Goal: Find specific page/section: Find specific page/section

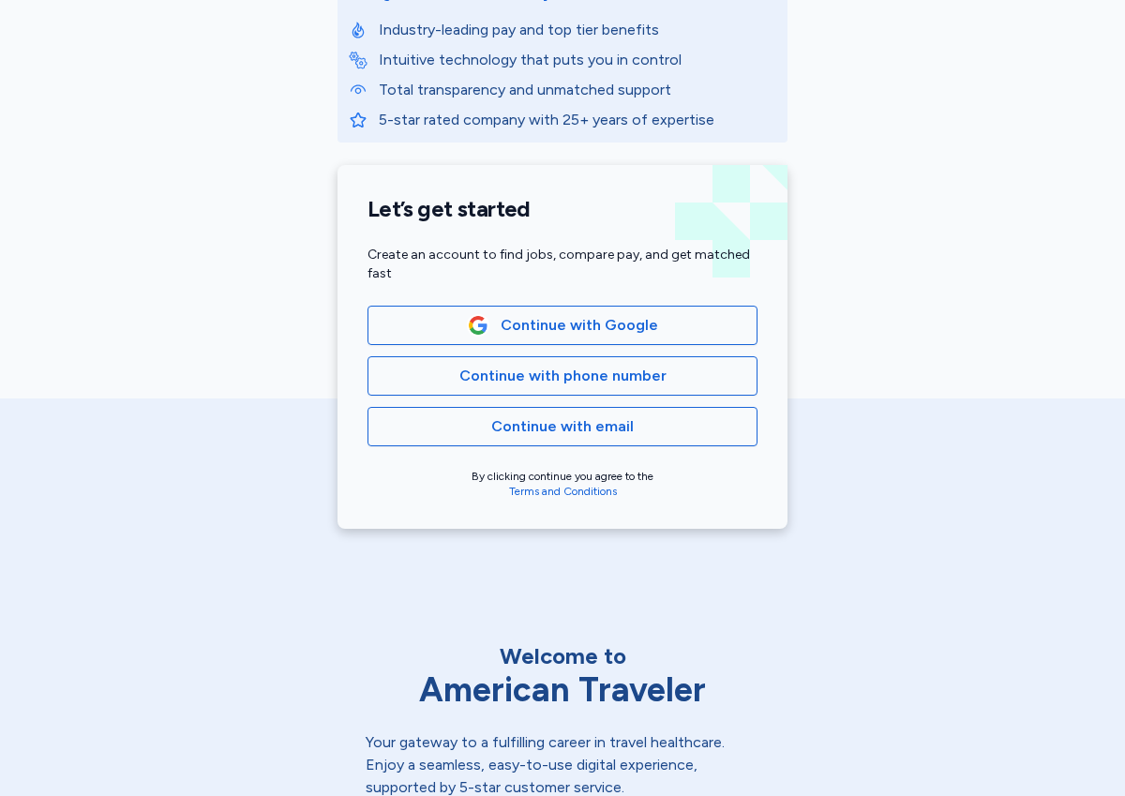
scroll to position [359, 0]
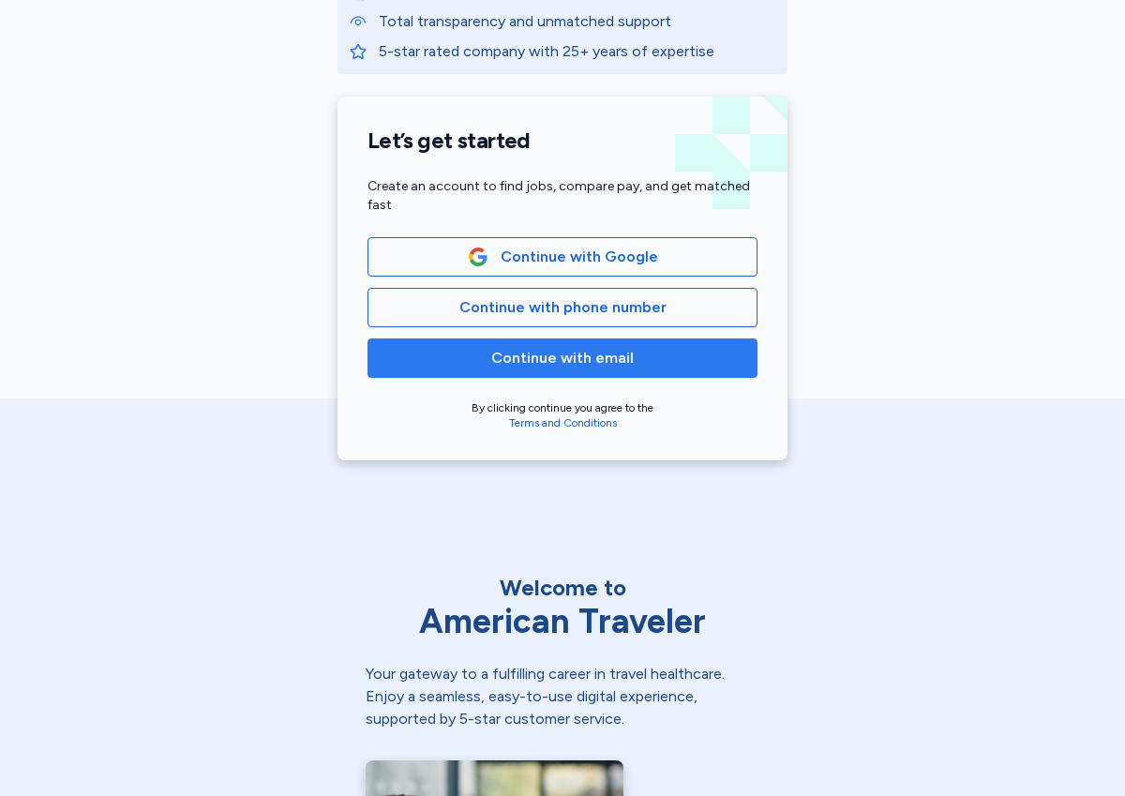
click at [521, 374] on button "Continue with email" at bounding box center [563, 358] width 390 height 39
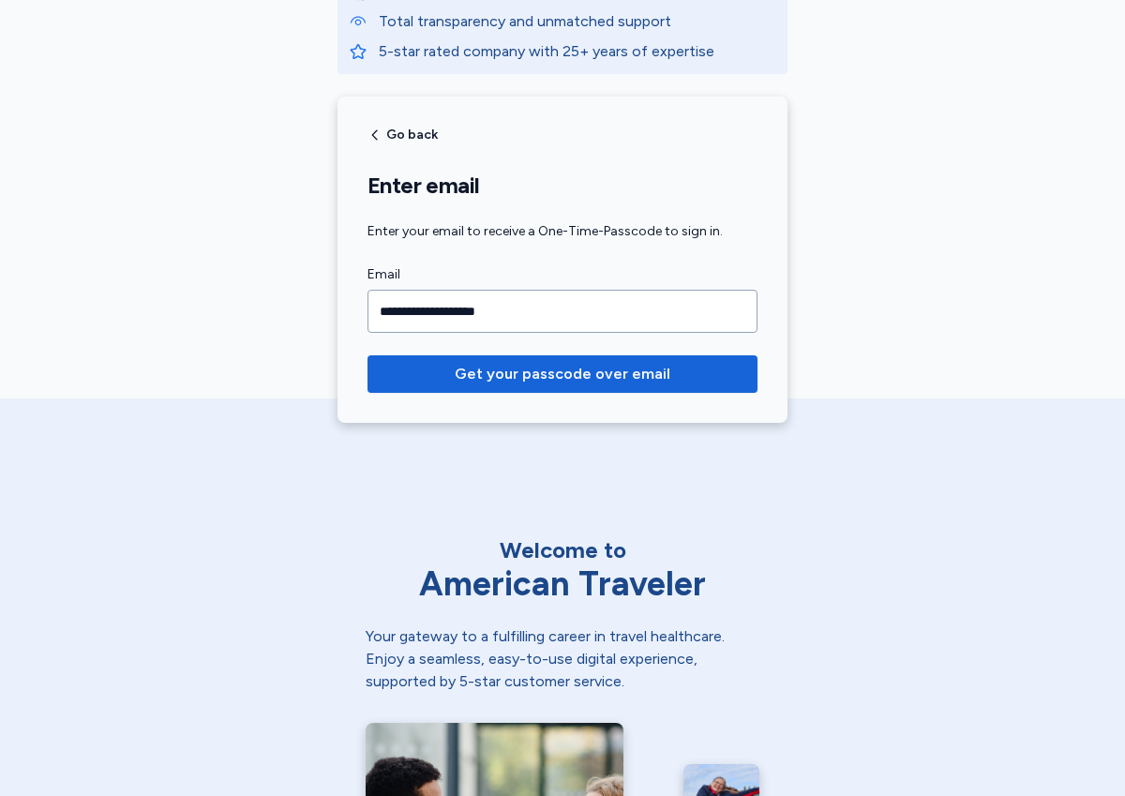
type input "**********"
click at [368, 355] on button "Get your passcode over email" at bounding box center [563, 374] width 390 height 38
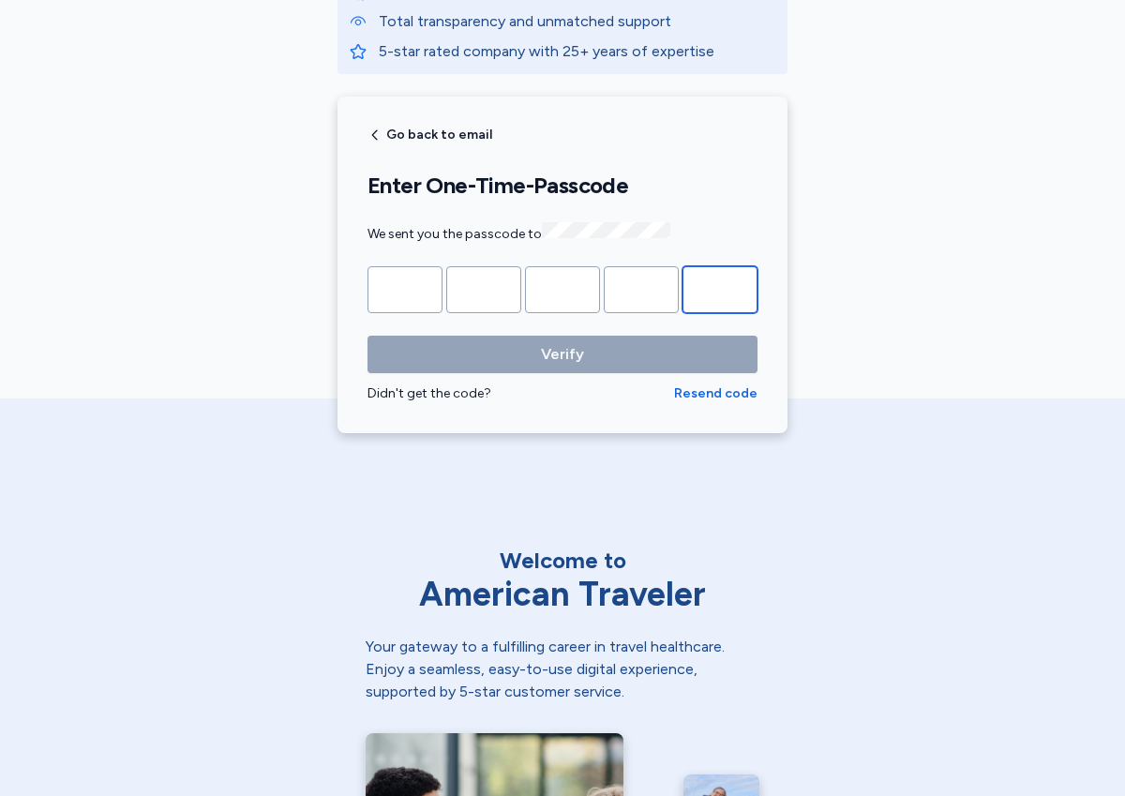
paste input "*"
type input "*"
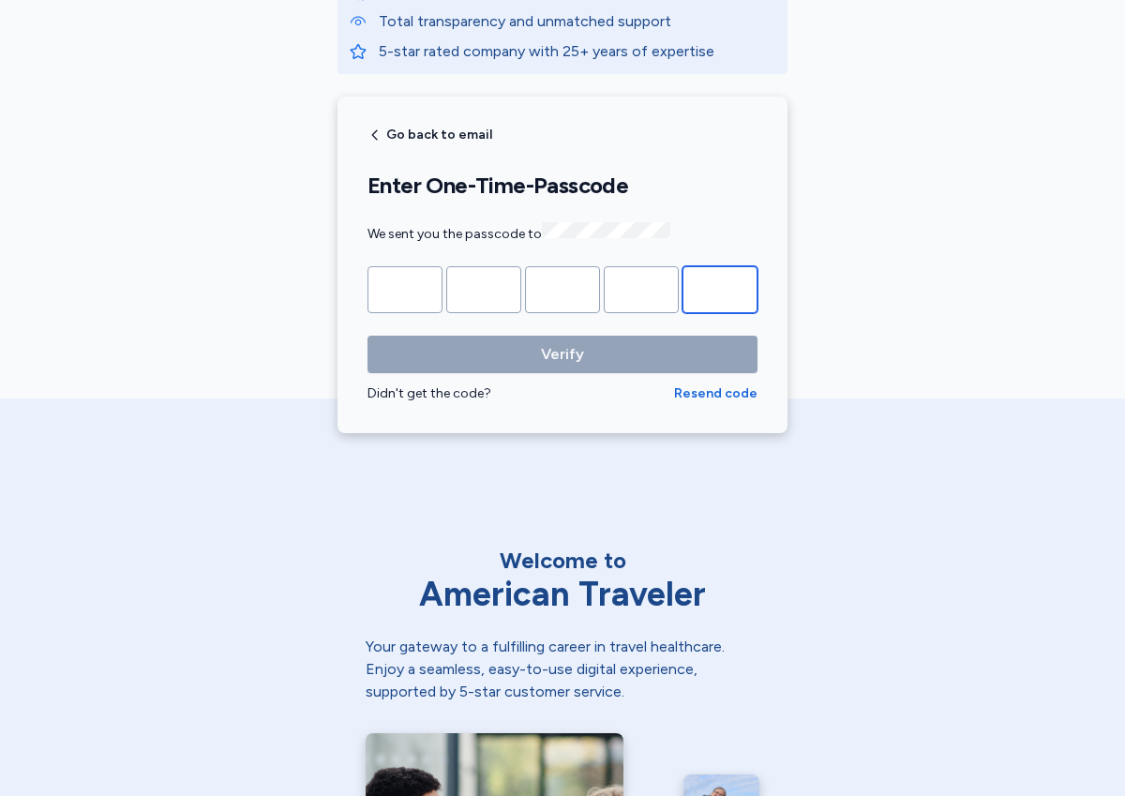
type input "*"
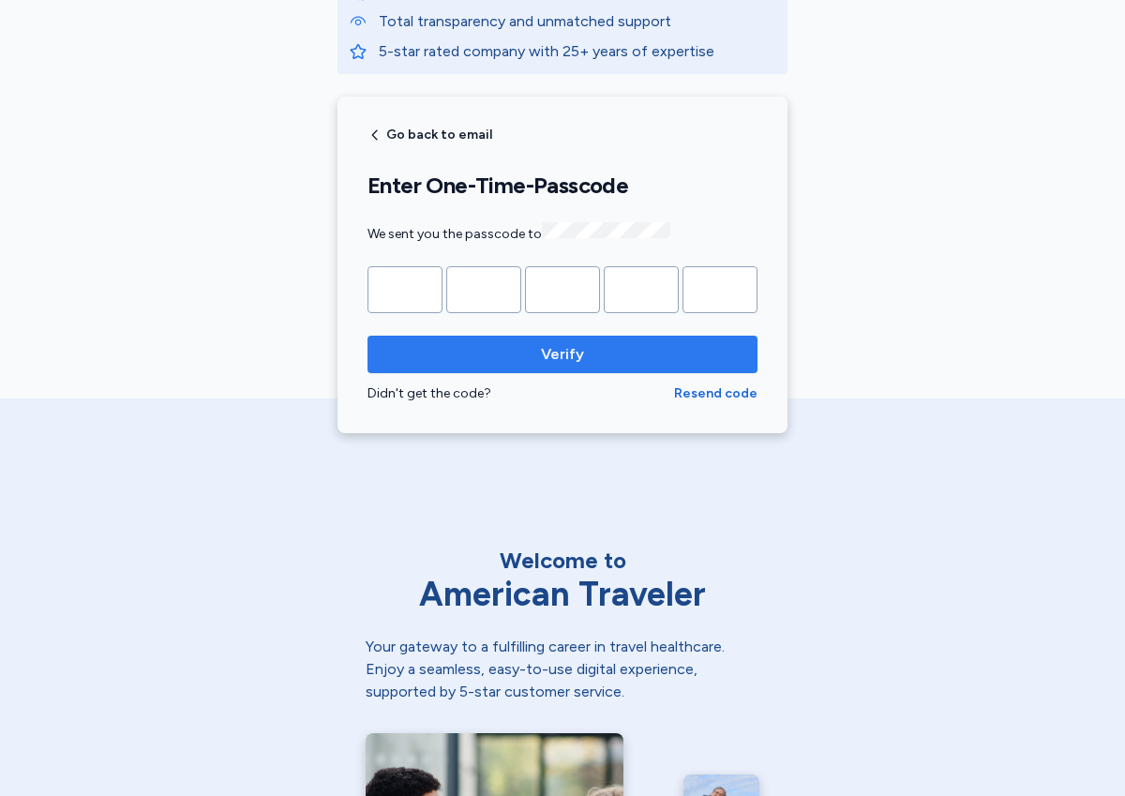
click at [506, 356] on span "Verify" at bounding box center [563, 354] width 360 height 23
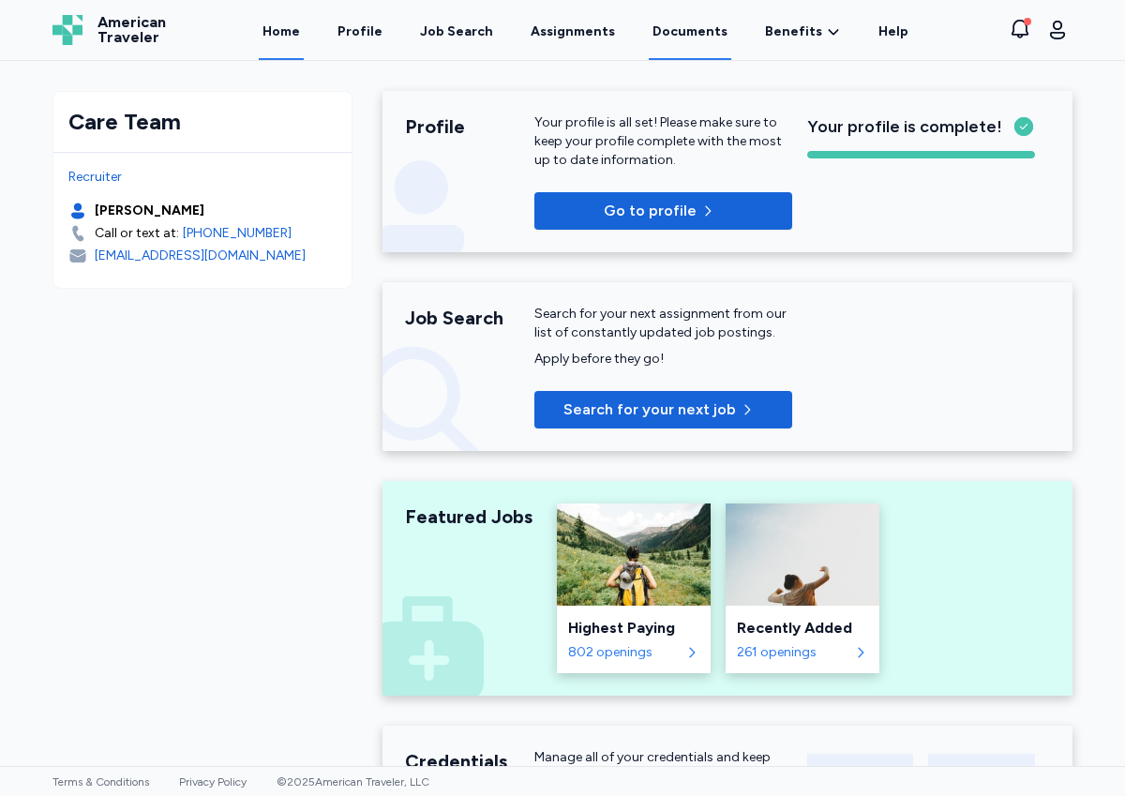
click at [681, 24] on link "Documents" at bounding box center [690, 31] width 83 height 58
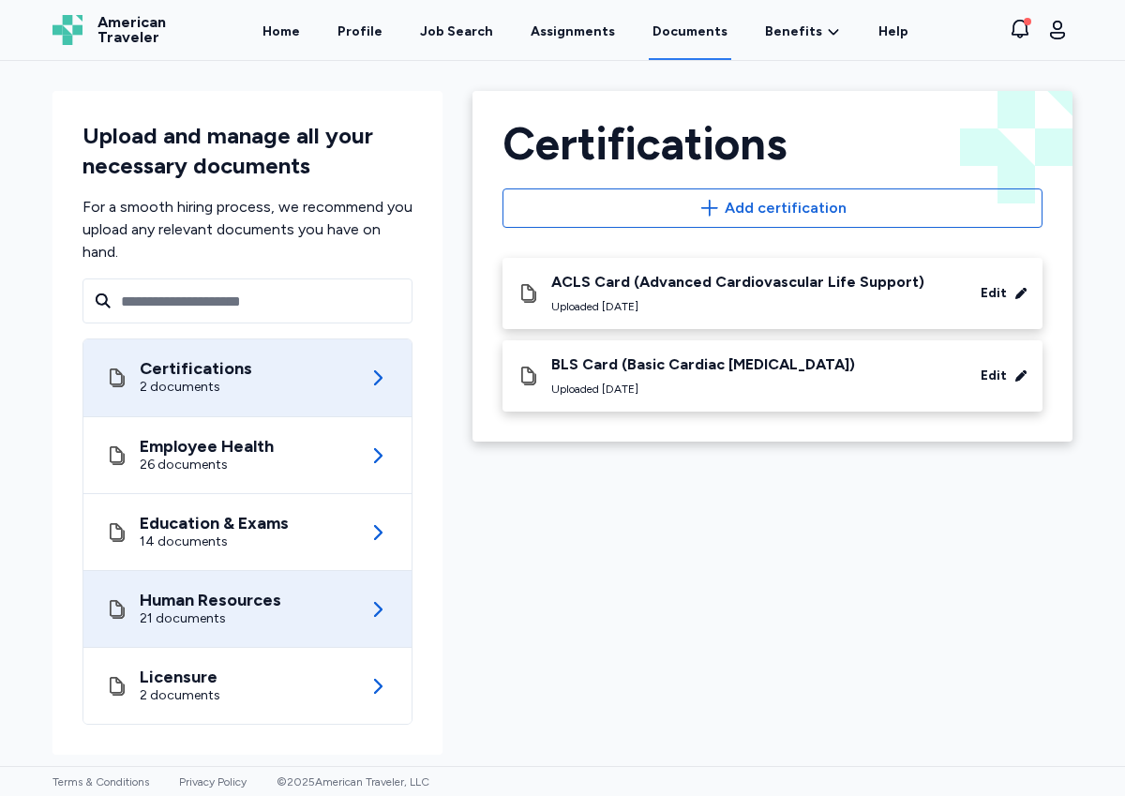
click at [294, 615] on div "Human Resources 21 documents" at bounding box center [247, 609] width 283 height 76
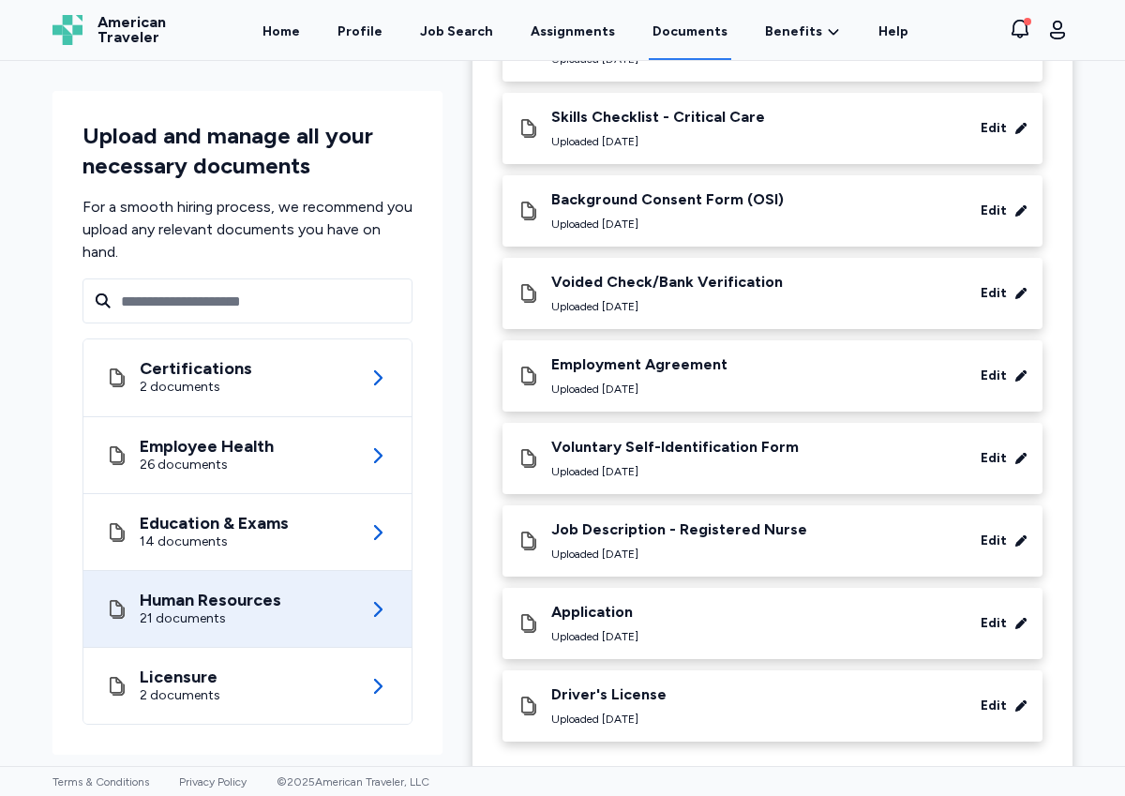
scroll to position [929, 0]
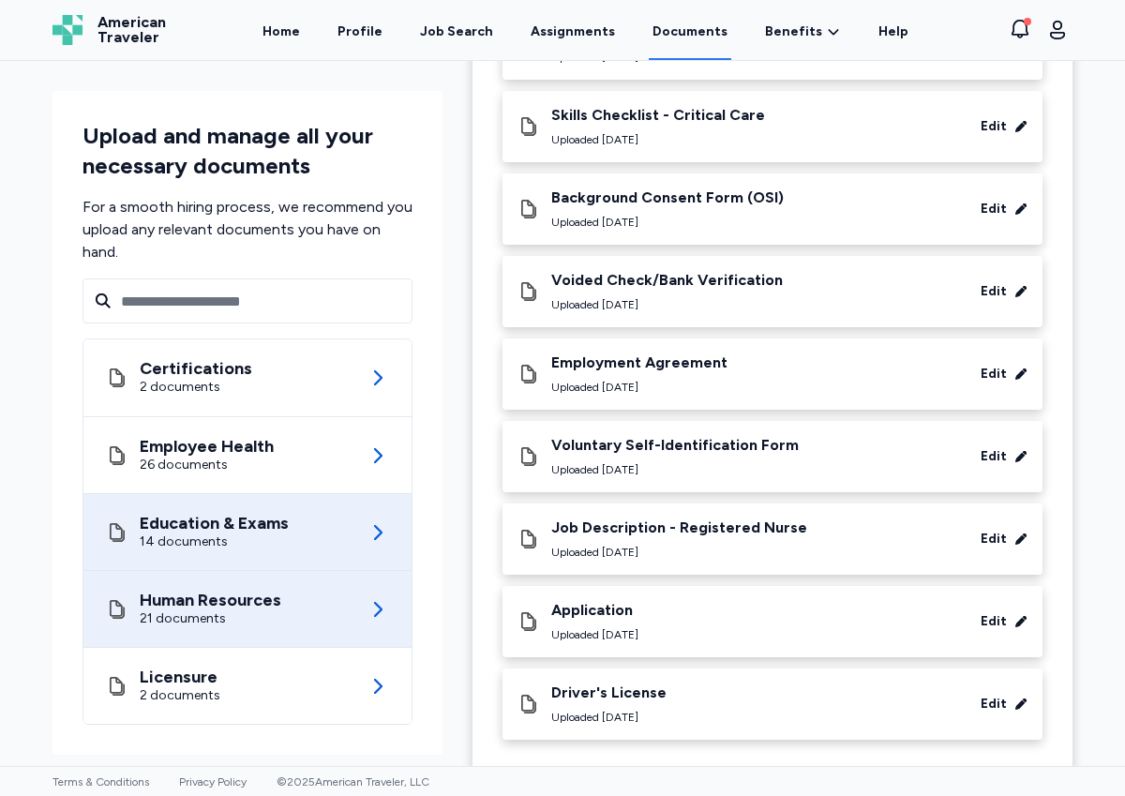
click at [275, 522] on div "Education & Exams" at bounding box center [214, 523] width 149 height 19
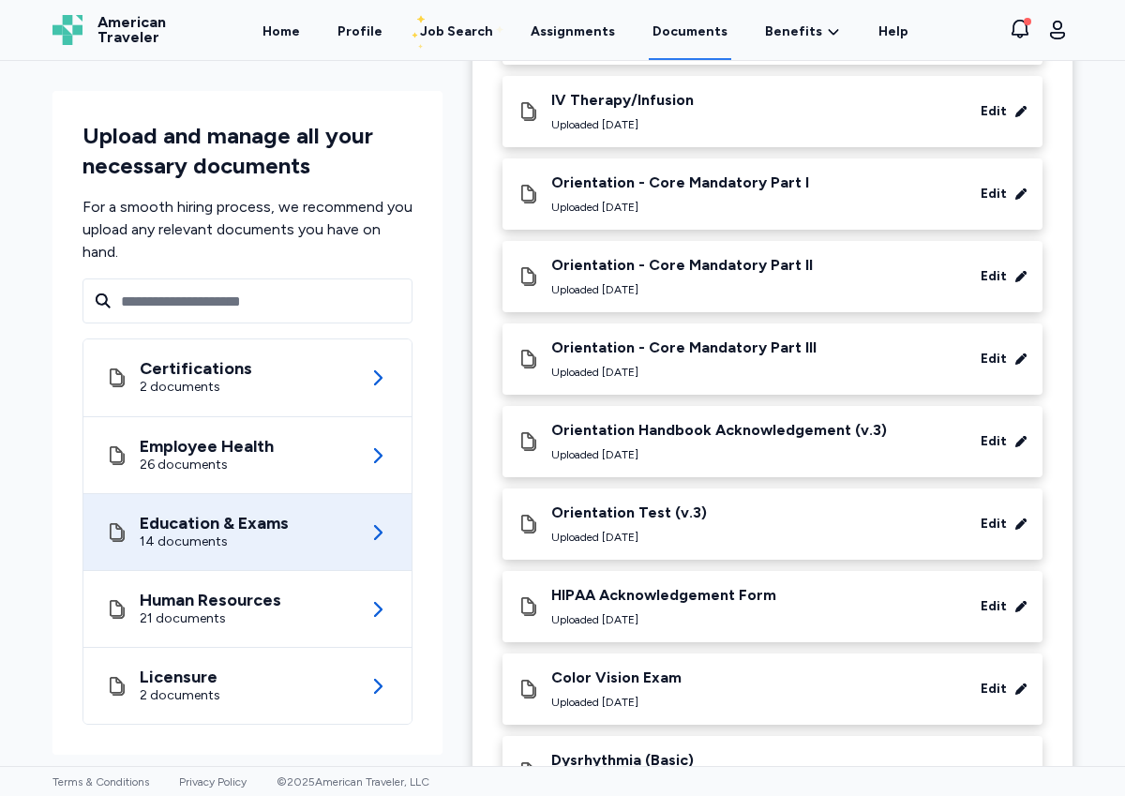
scroll to position [700, 0]
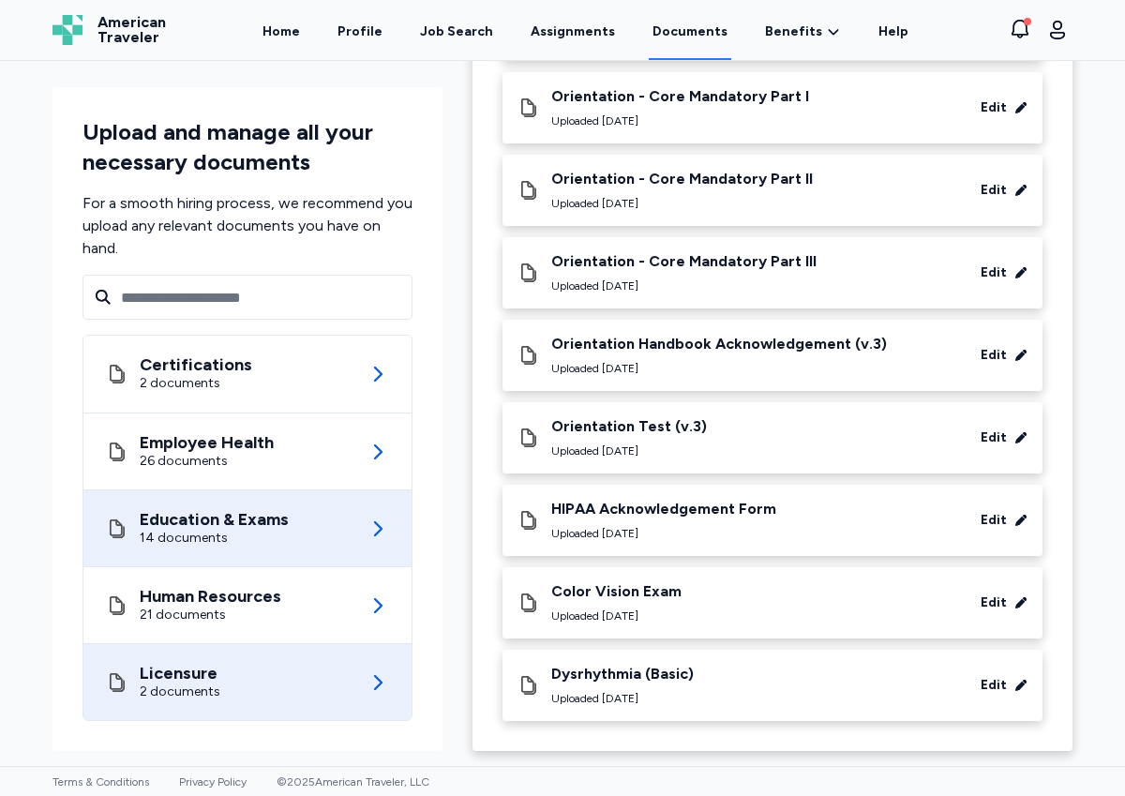
click at [350, 654] on div "Licensure 2 documents" at bounding box center [247, 682] width 283 height 76
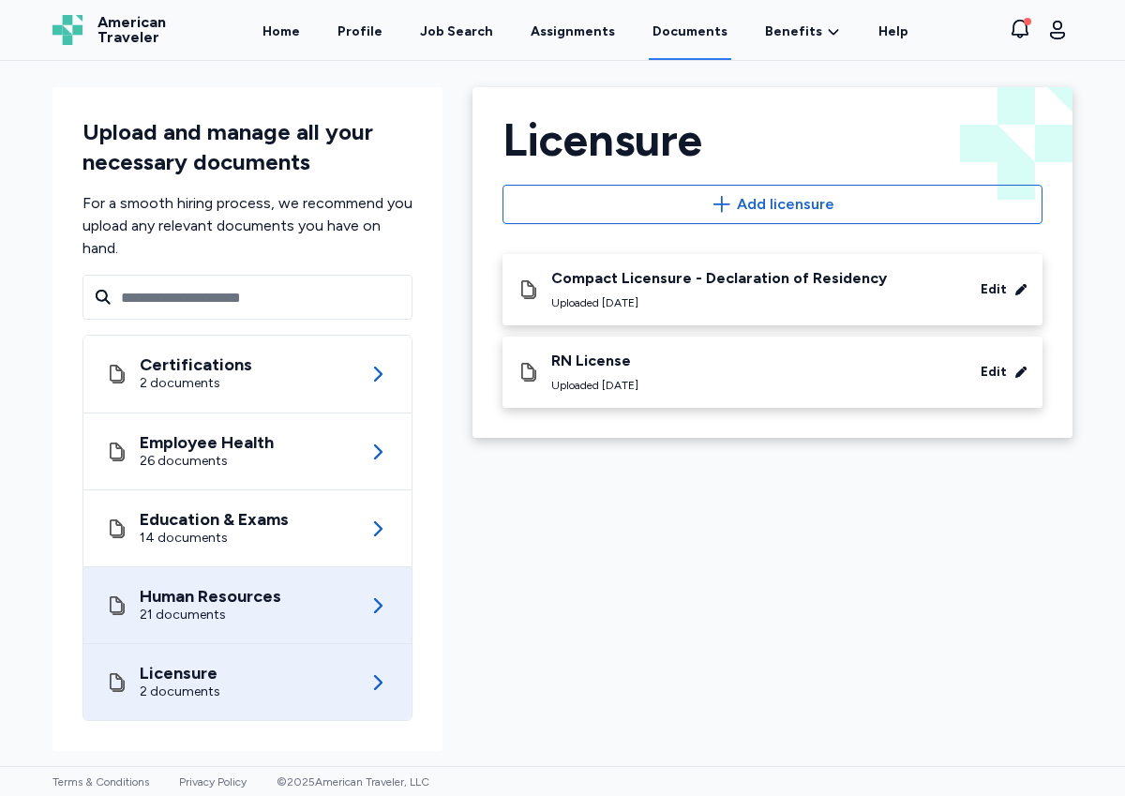
click at [333, 605] on div "Human Resources 21 documents" at bounding box center [247, 605] width 283 height 76
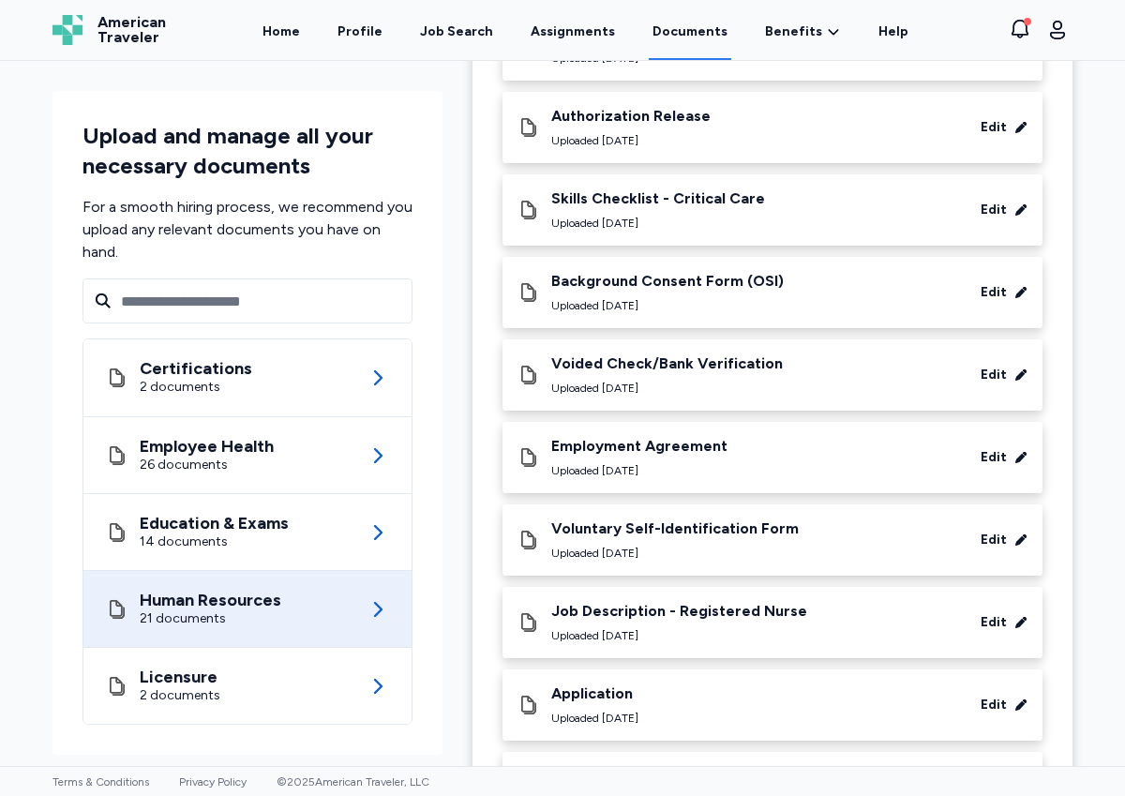
scroll to position [929, 0]
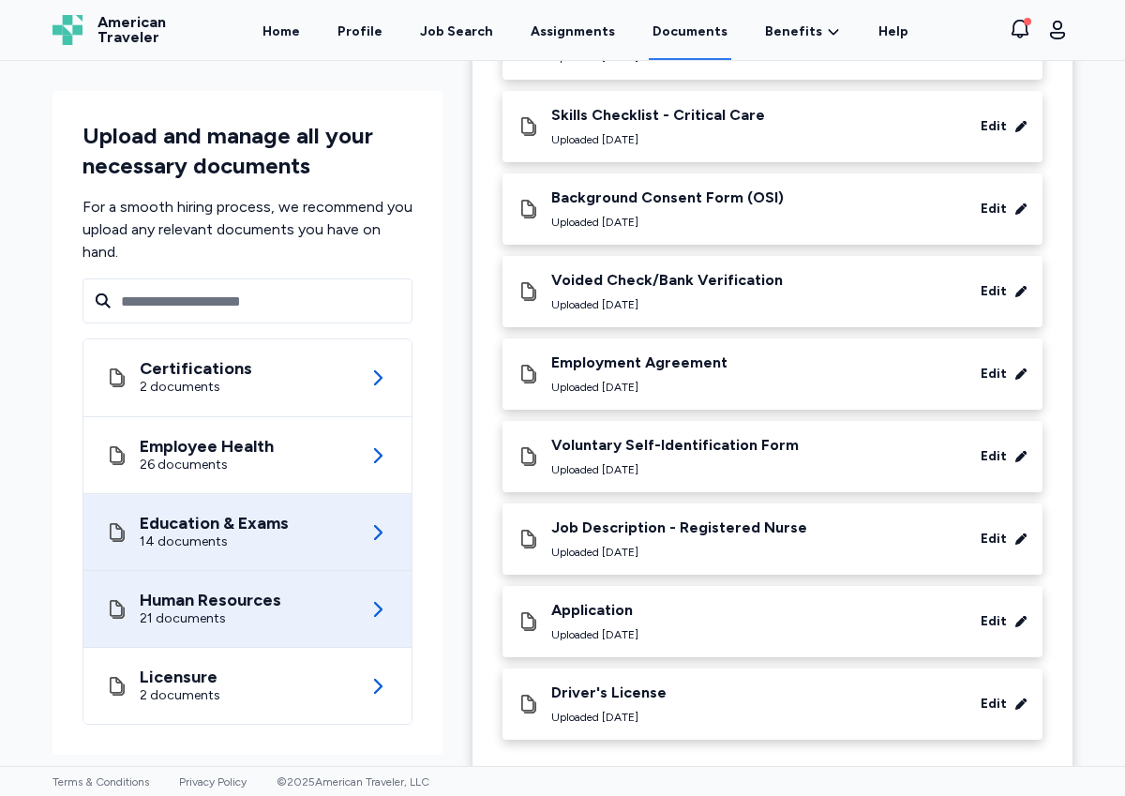
click at [310, 497] on div "Education & Exams 14 documents" at bounding box center [247, 532] width 283 height 76
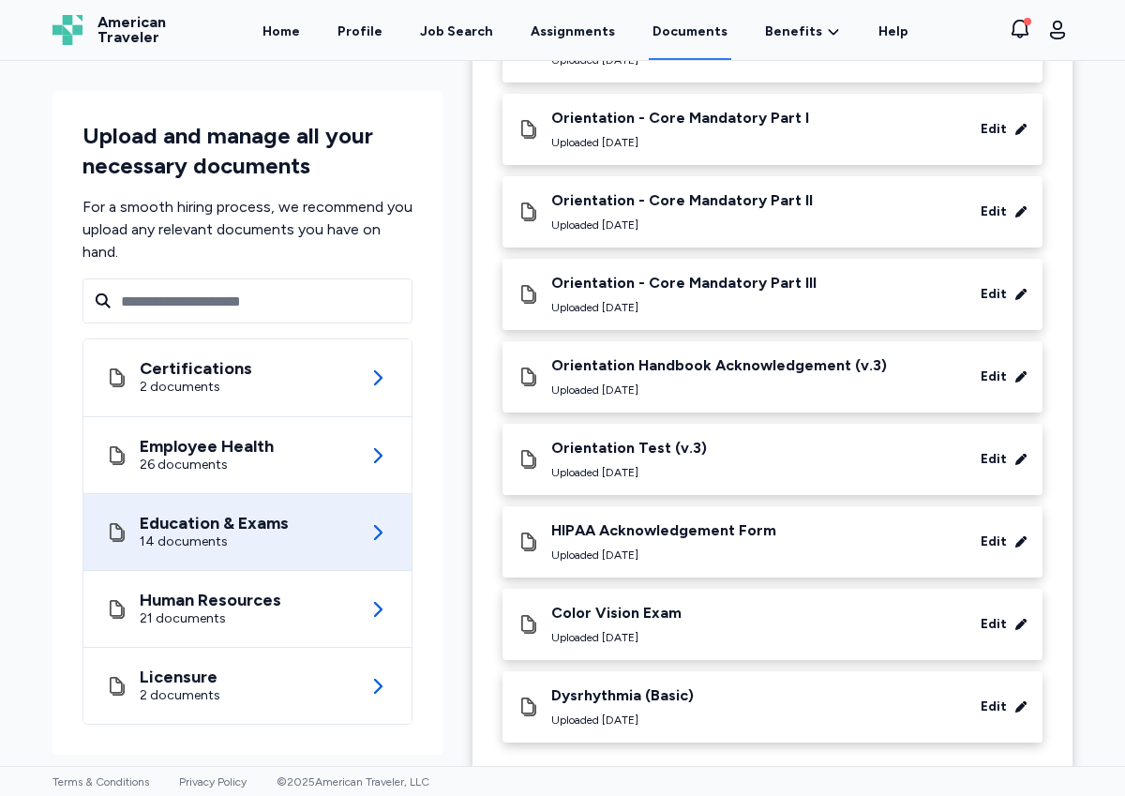
scroll to position [700, 0]
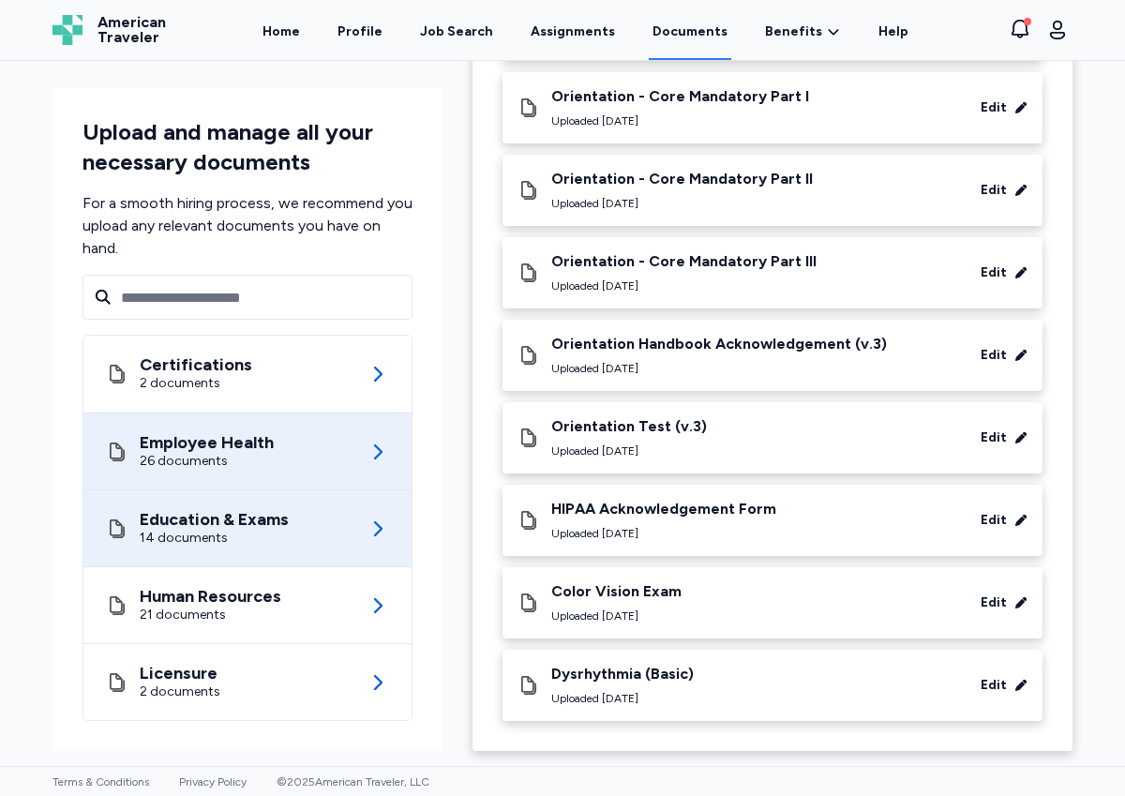
click at [290, 476] on div "Employee Health 26 documents" at bounding box center [247, 452] width 283 height 76
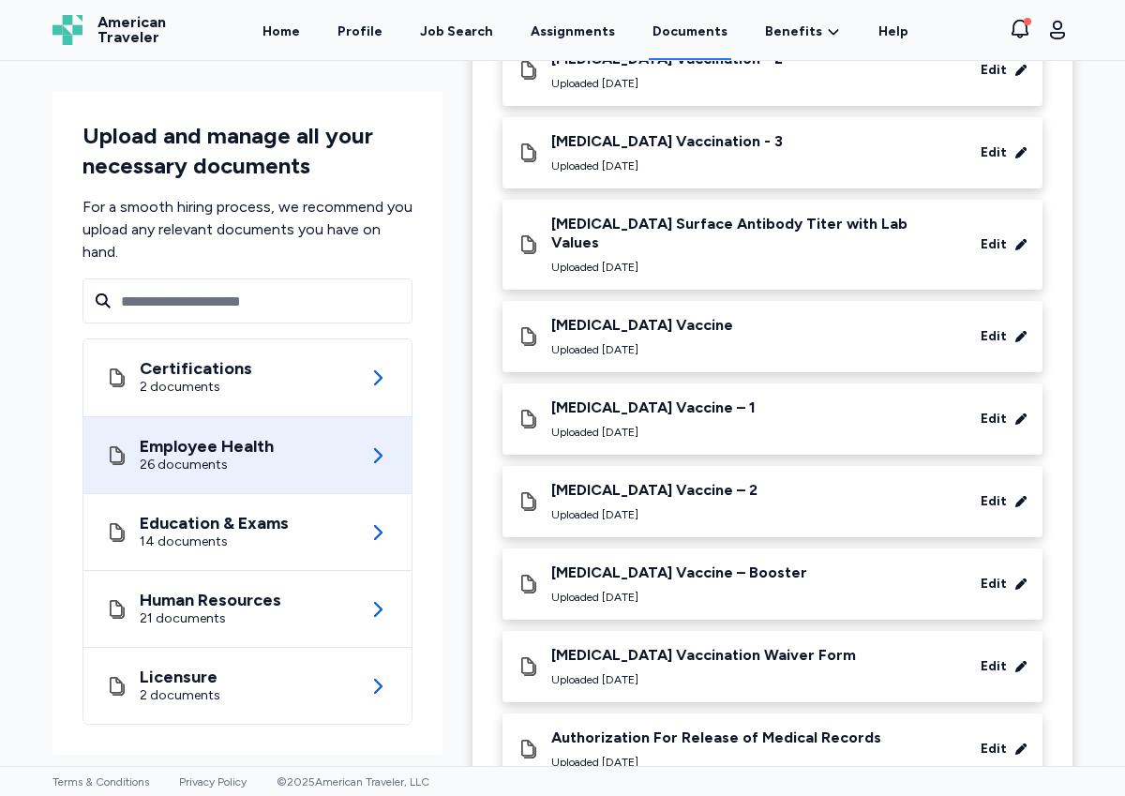
scroll to position [1341, 0]
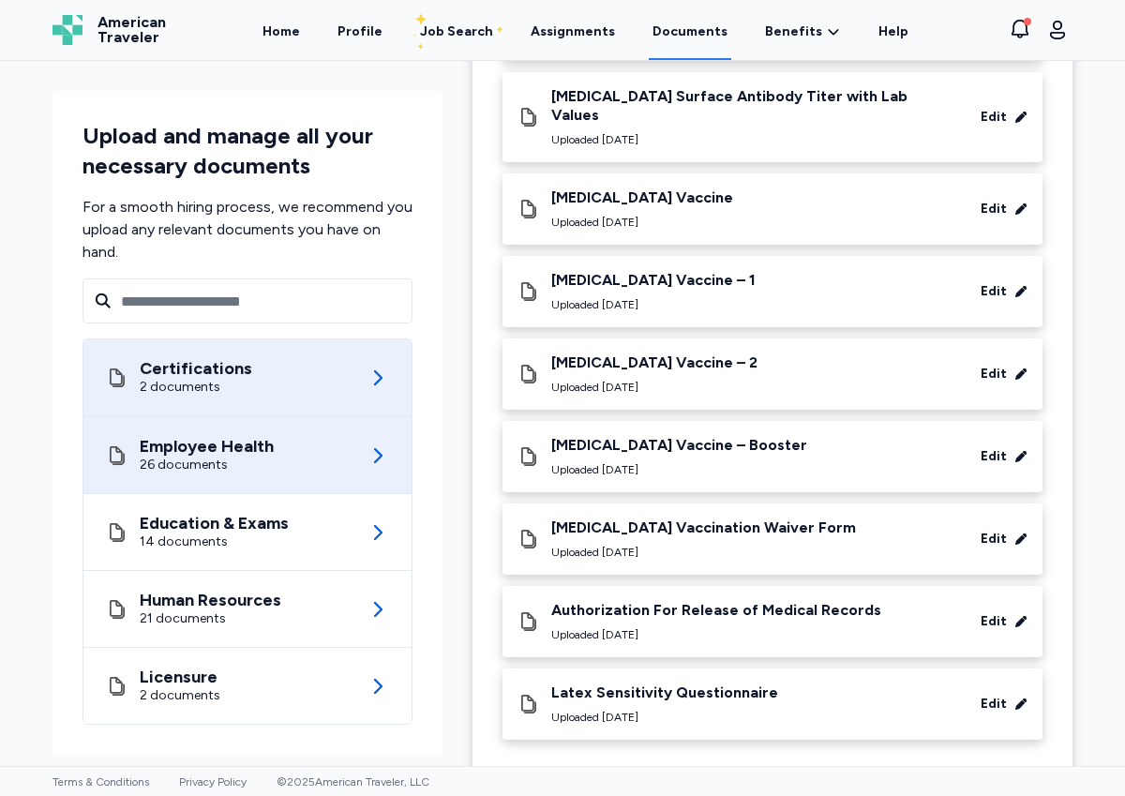
click at [370, 380] on icon at bounding box center [378, 378] width 23 height 23
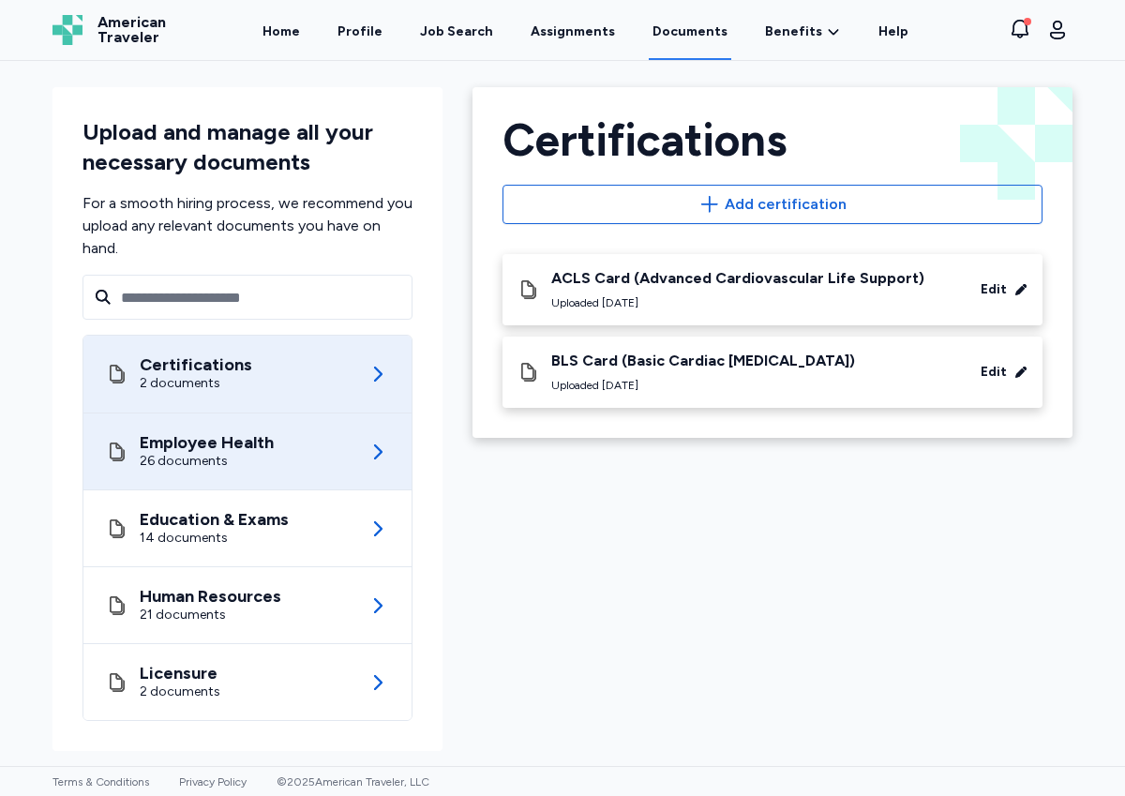
click at [300, 461] on div "Employee Health 26 documents" at bounding box center [247, 452] width 283 height 76
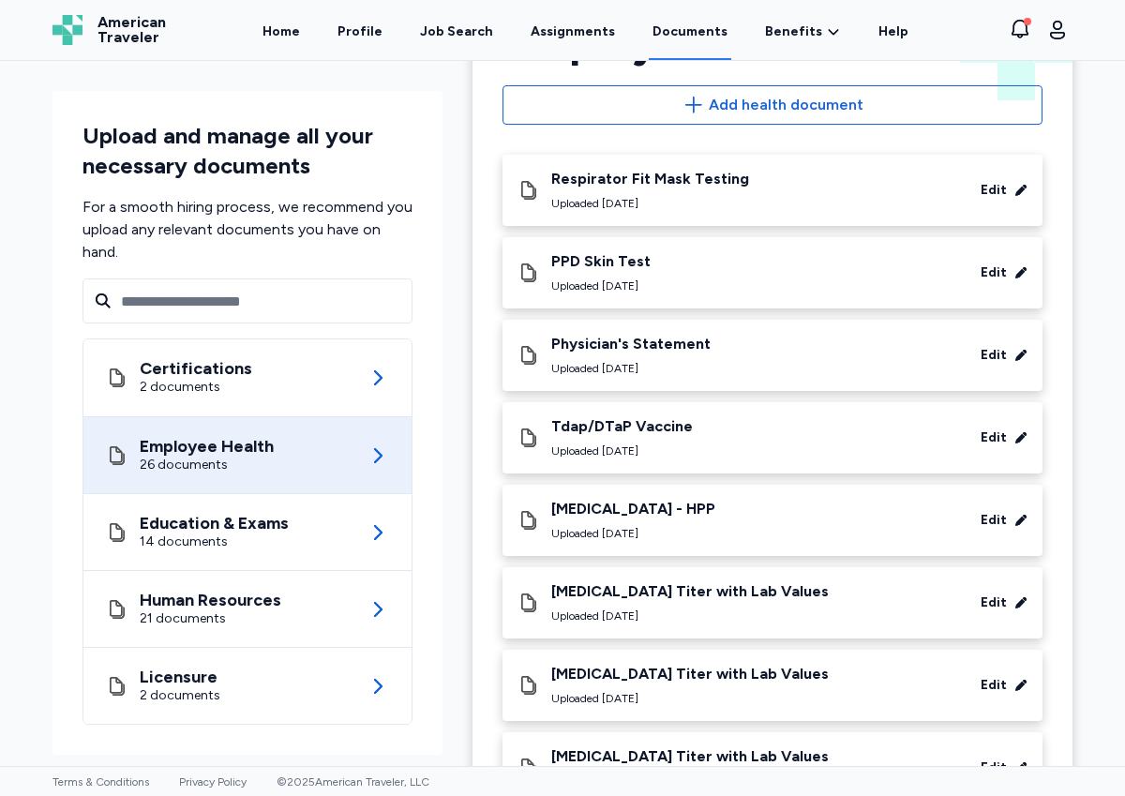
scroll to position [113, 0]
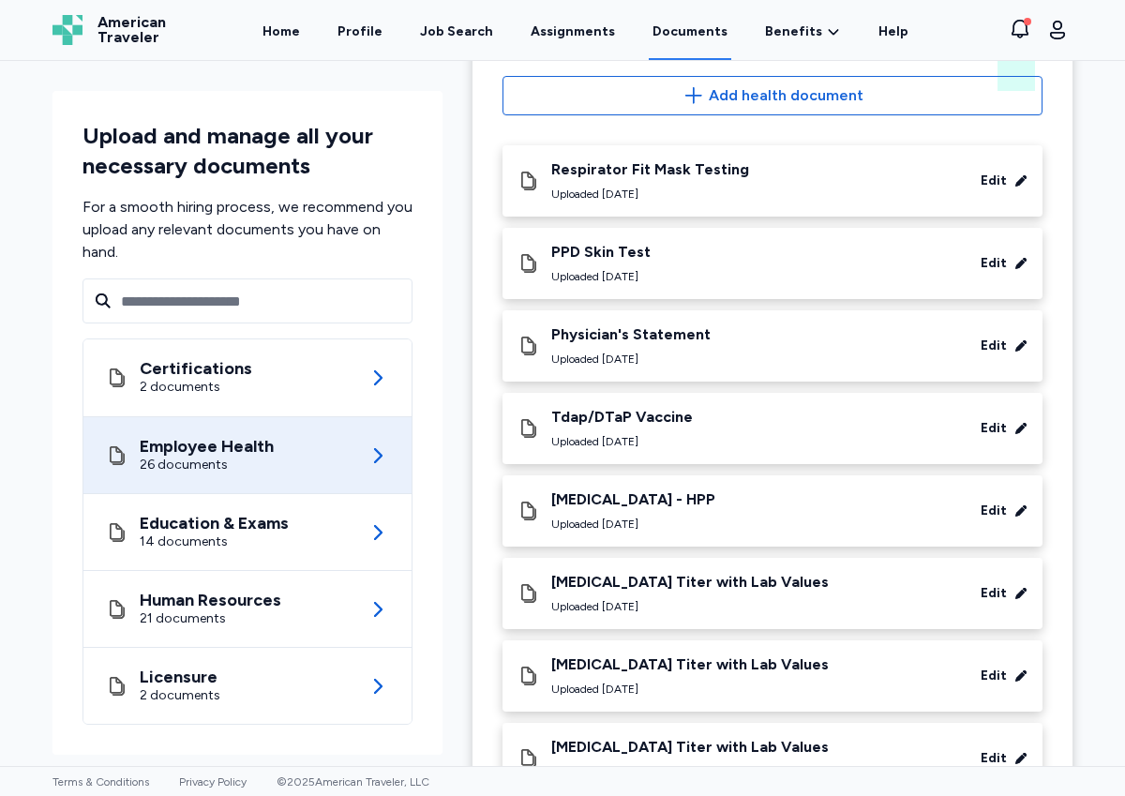
click at [716, 251] on div "PPD [MEDICAL_DATA] Uploaded [DATE] Edit" at bounding box center [773, 263] width 510 height 41
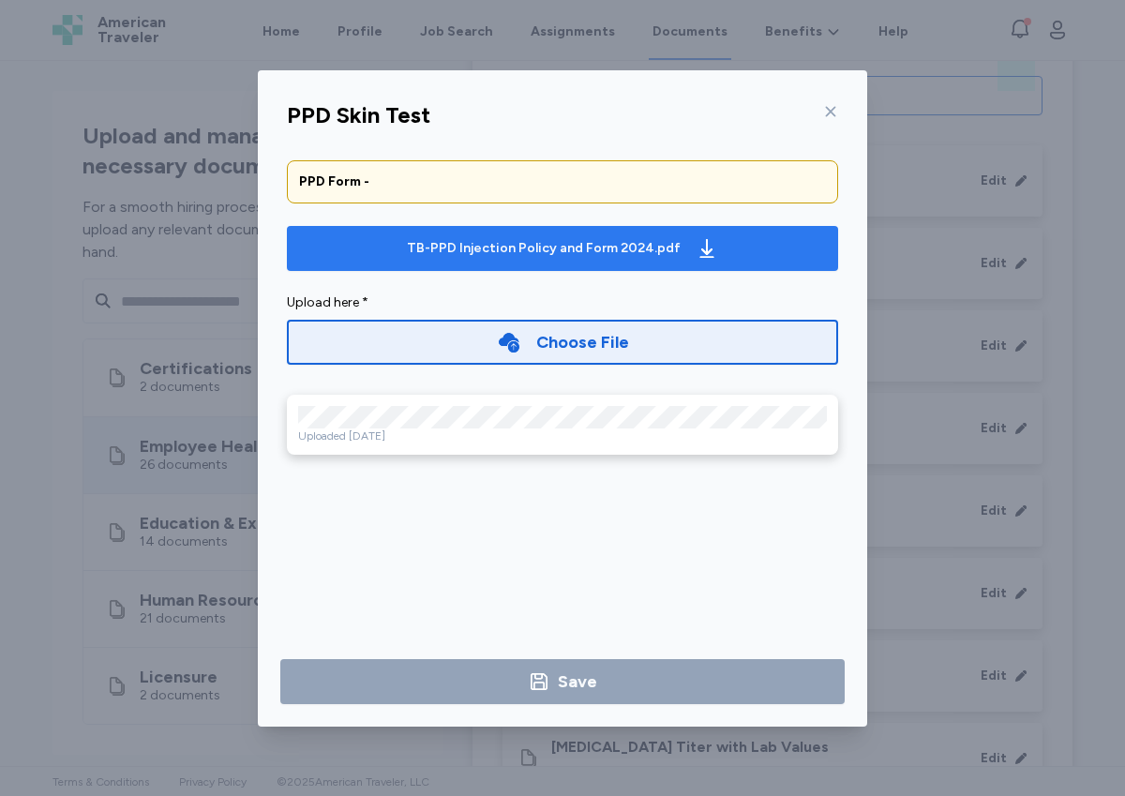
click at [630, 249] on div "TB-PPD Injection Policy and Form 2024.pdf" at bounding box center [544, 248] width 274 height 19
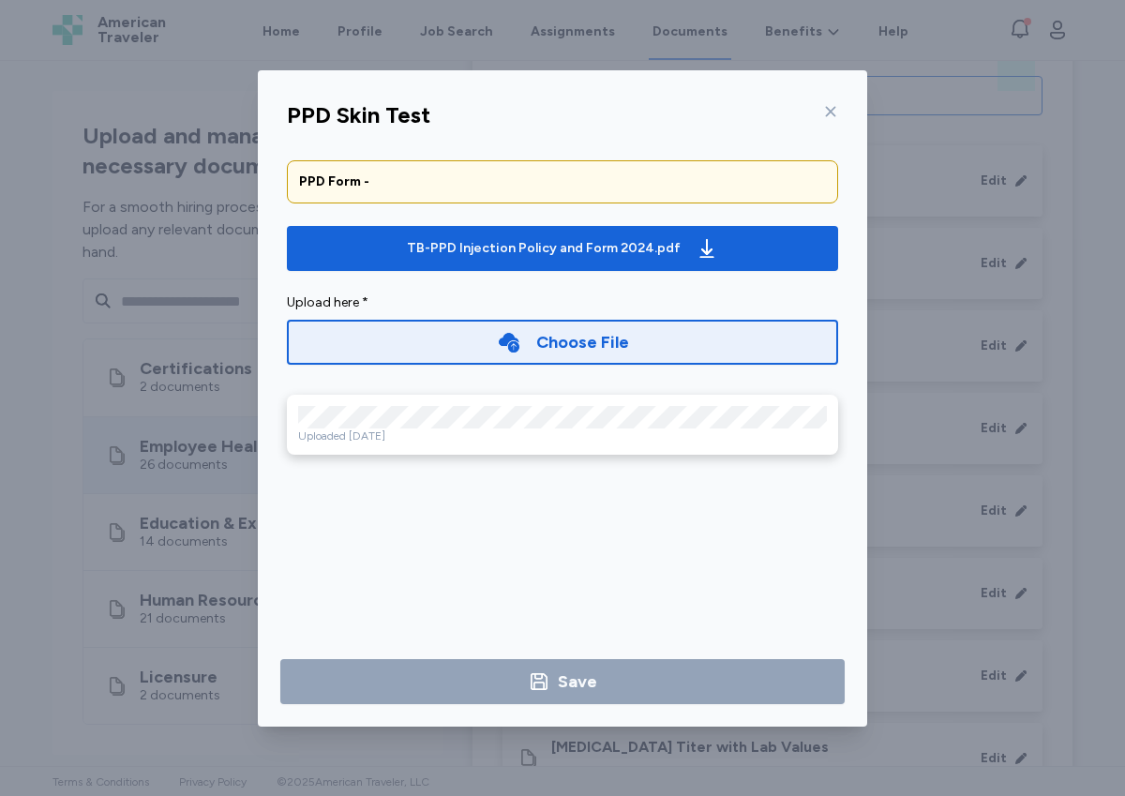
click at [827, 111] on icon at bounding box center [830, 111] width 15 height 15
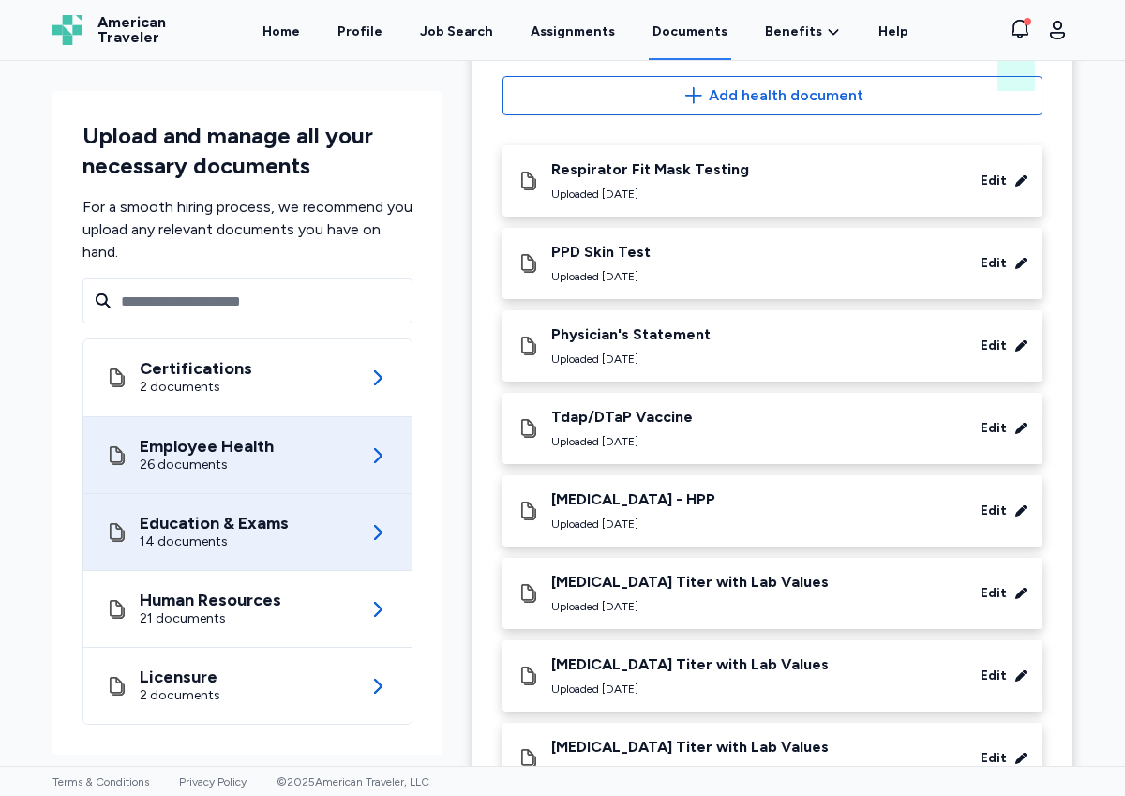
click at [330, 526] on div "Education & Exams 14 documents" at bounding box center [247, 532] width 283 height 76
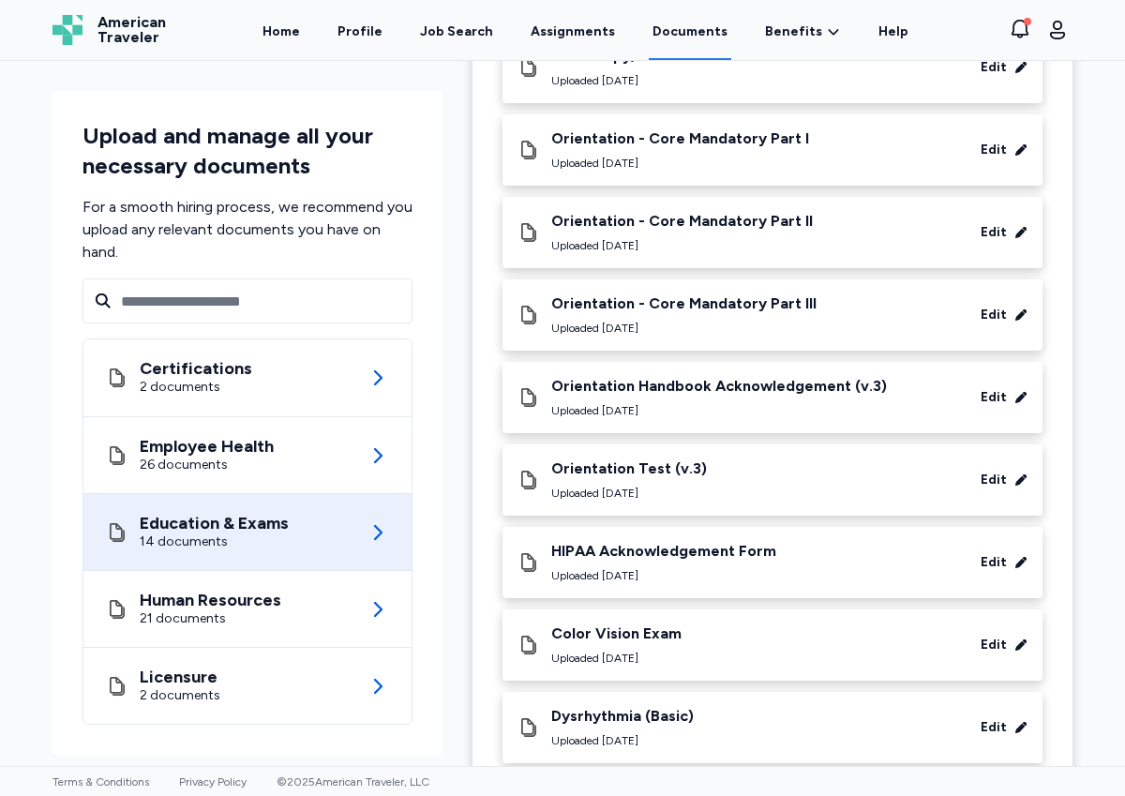
scroll to position [700, 0]
